Goal: Task Accomplishment & Management: Manage account settings

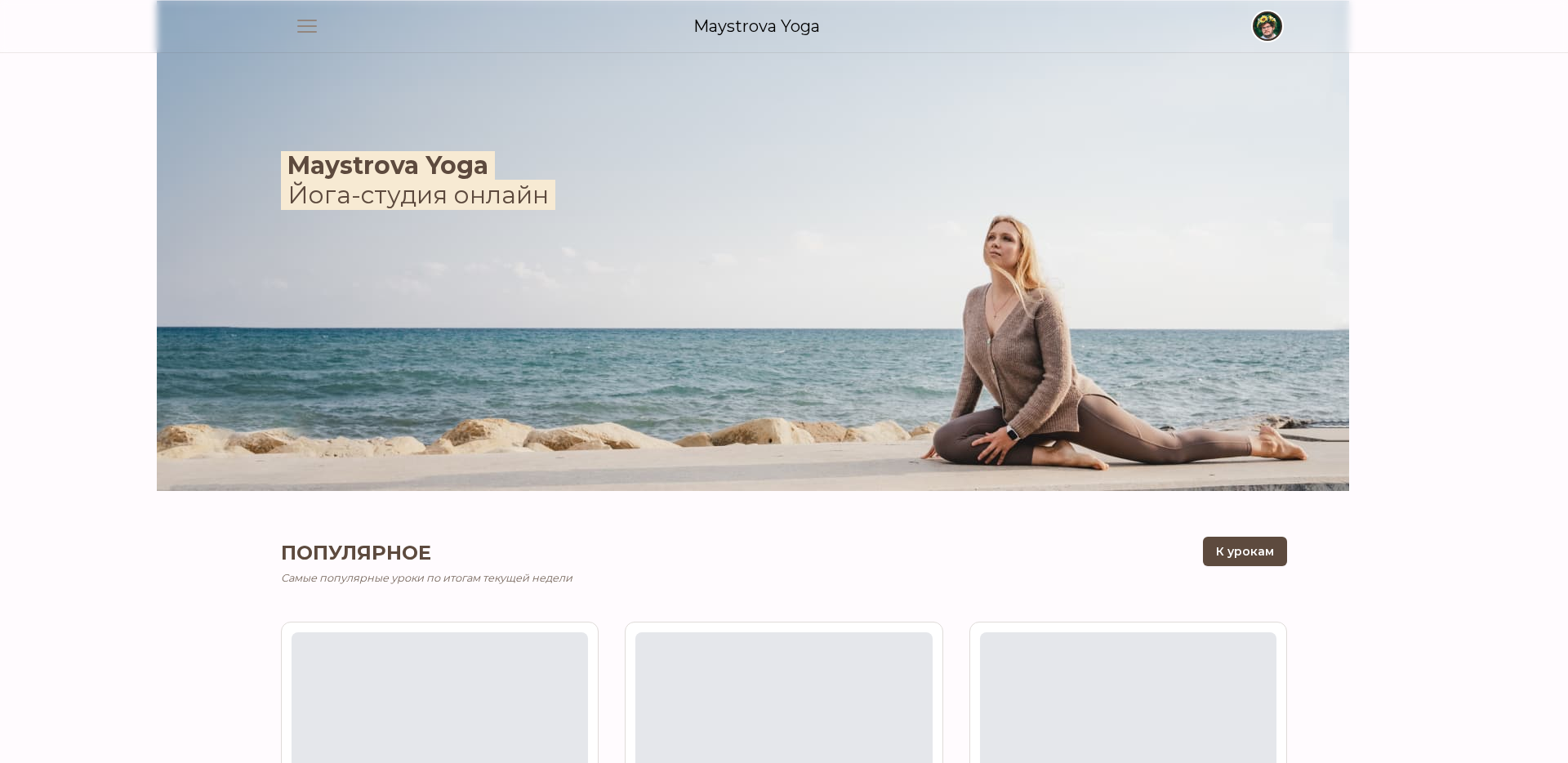
click at [1276, 28] on span "button" at bounding box center [1268, 27] width 36 height 36
click at [1225, 72] on link "Аккаунт" at bounding box center [1202, 63] width 156 height 30
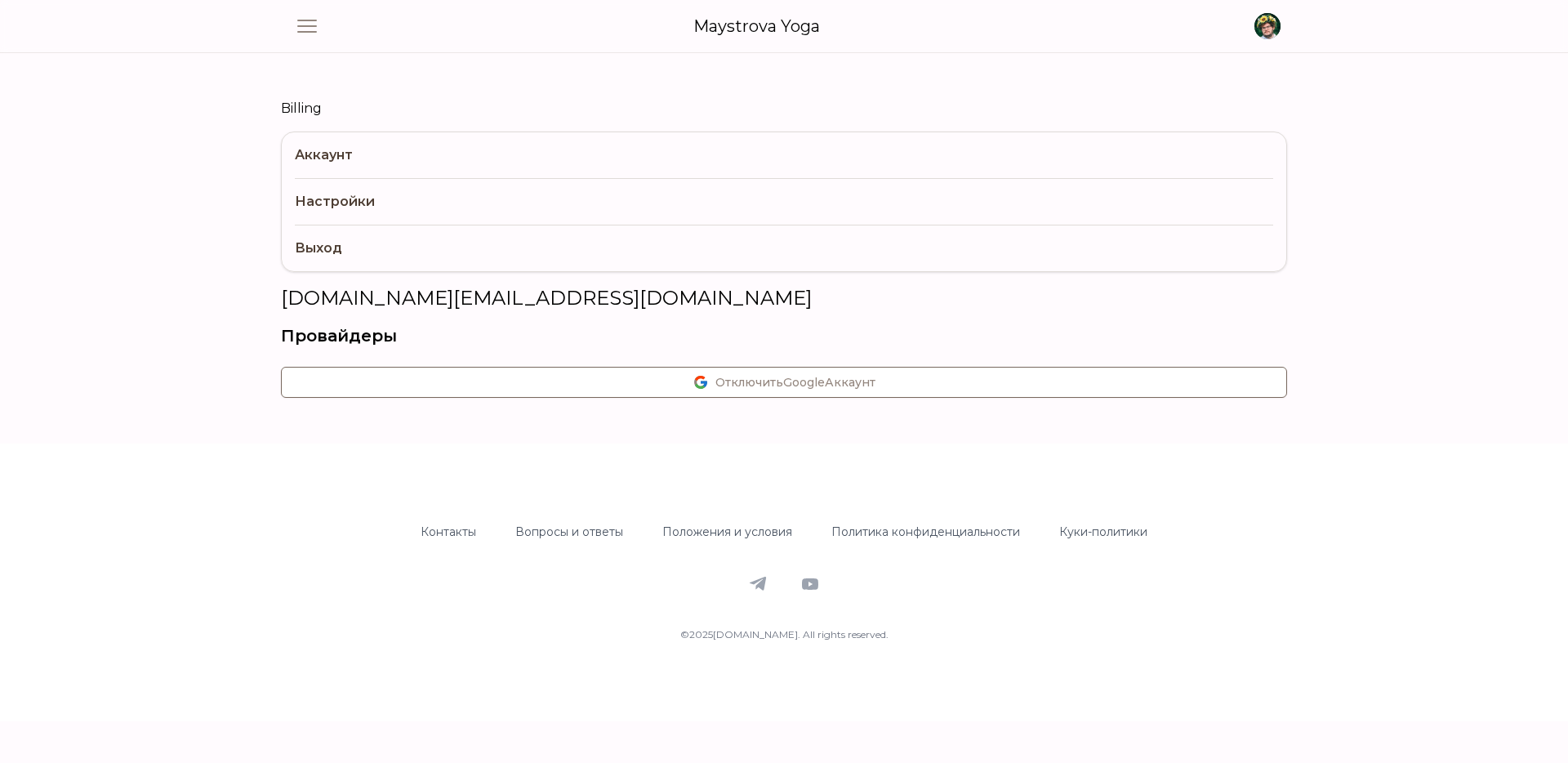
click at [313, 105] on link "Billing" at bounding box center [784, 109] width 1006 height 20
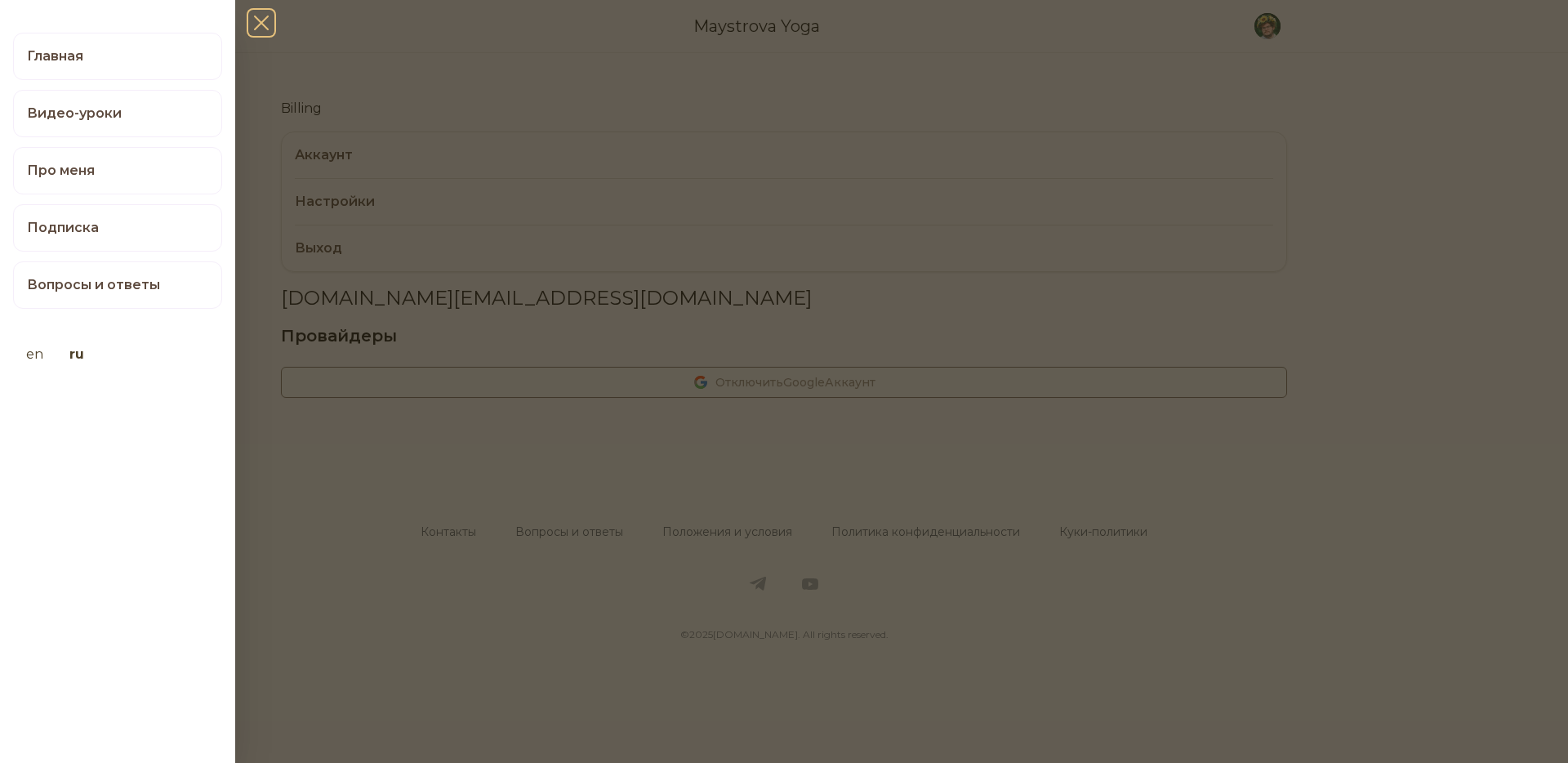
click at [270, 21] on span "button" at bounding box center [261, 23] width 43 height 43
click at [113, 65] on link "Главная" at bounding box center [117, 56] width 209 height 48
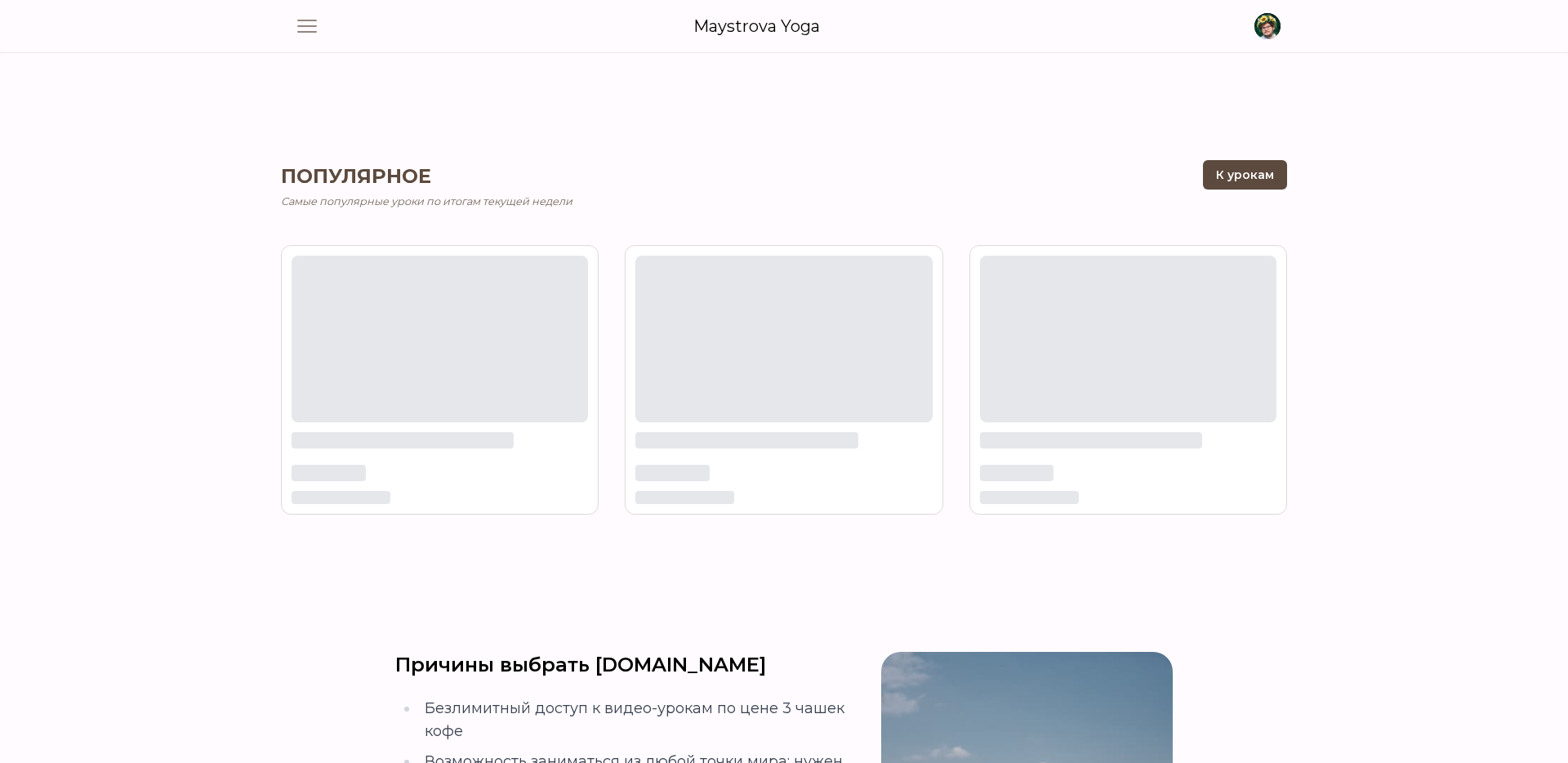
scroll to position [402, 0]
